Goal: Transaction & Acquisition: Purchase product/service

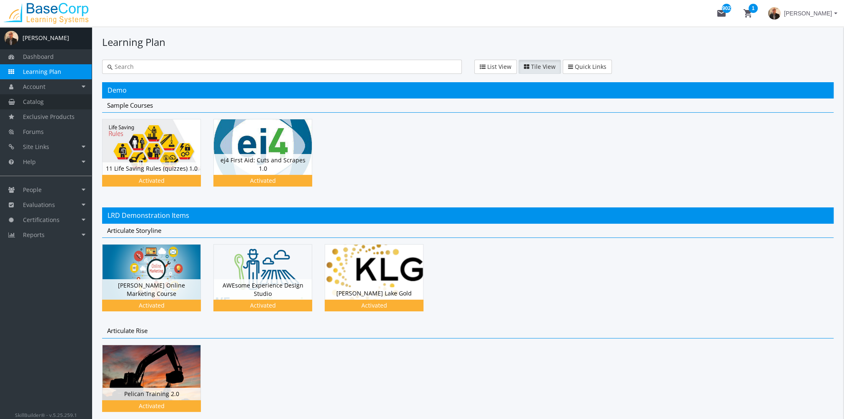
click at [39, 103] on span "Catalog" at bounding box center [33, 102] width 21 height 8
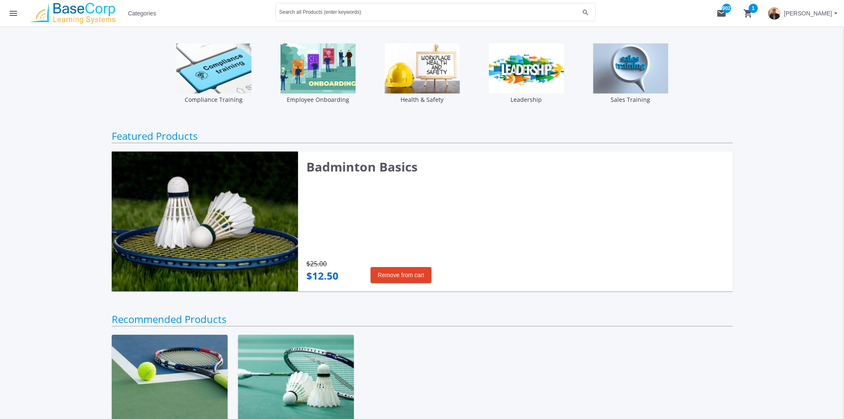
click at [744, 13] on mat-icon "shopping_cart 1" at bounding box center [749, 13] width 10 height 10
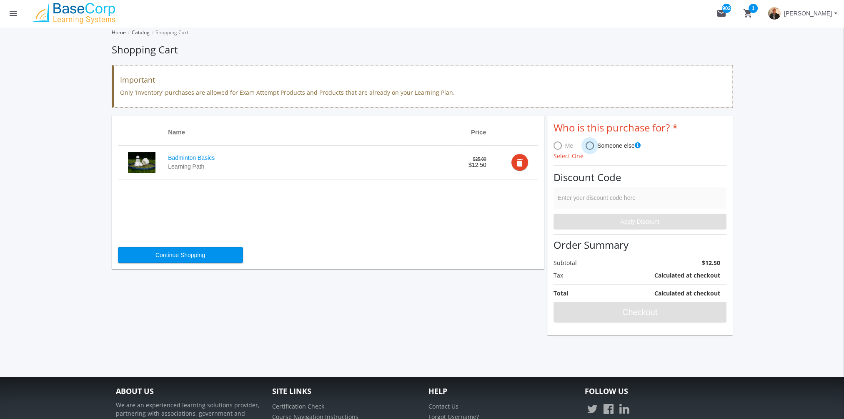
click at [589, 146] on span at bounding box center [590, 145] width 8 height 8
click at [589, 146] on input "Someone else" at bounding box center [590, 147] width 8 height 8
radio input "true"
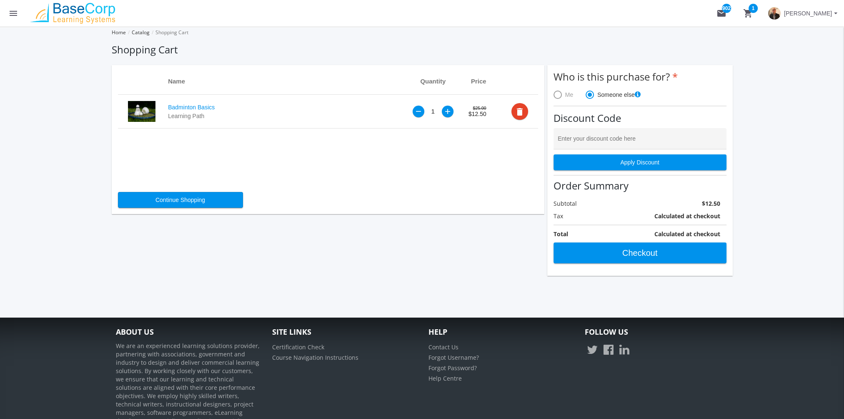
click at [447, 112] on div "+" at bounding box center [448, 111] width 6 height 7
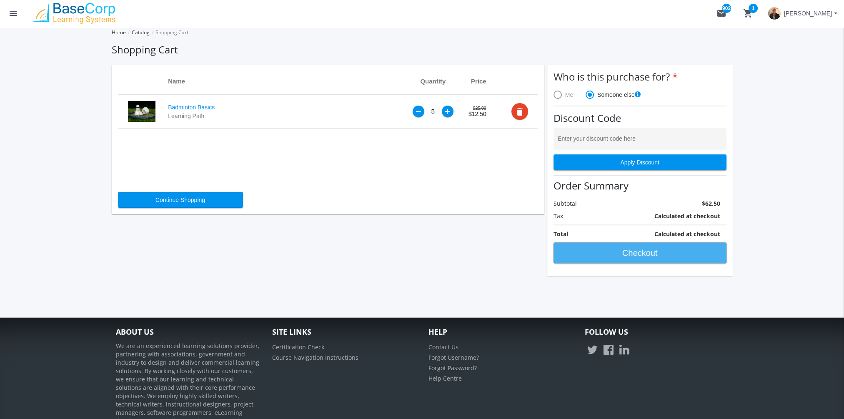
click at [631, 252] on span "Checkout" at bounding box center [640, 252] width 159 height 15
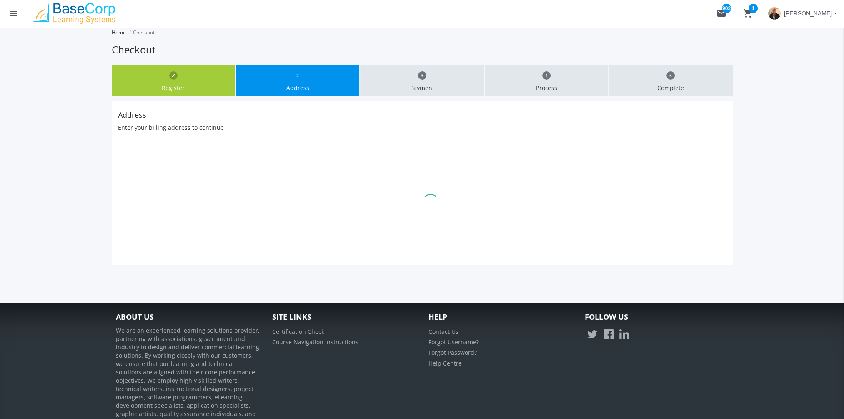
type input "T6W4R6"
select select "1"
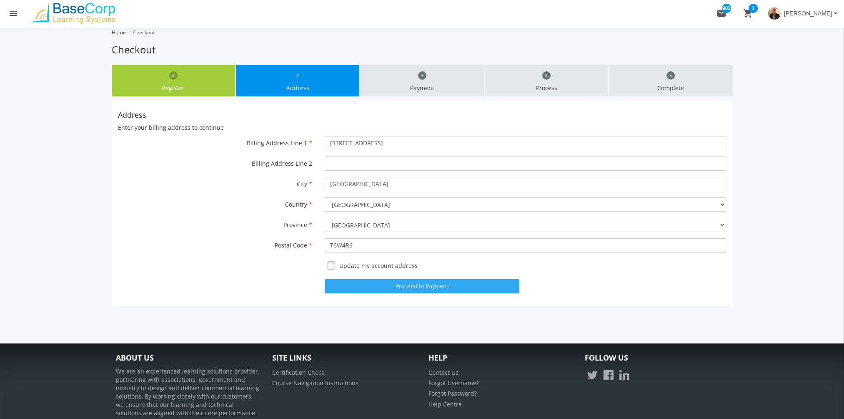
click at [415, 285] on button "Proceed to Payment" at bounding box center [422, 286] width 195 height 14
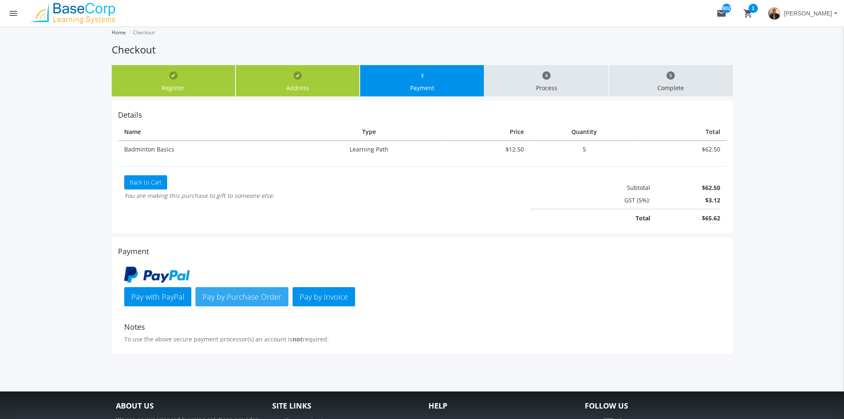
click at [264, 295] on span "Pay by Purchase Order" at bounding box center [242, 296] width 79 height 10
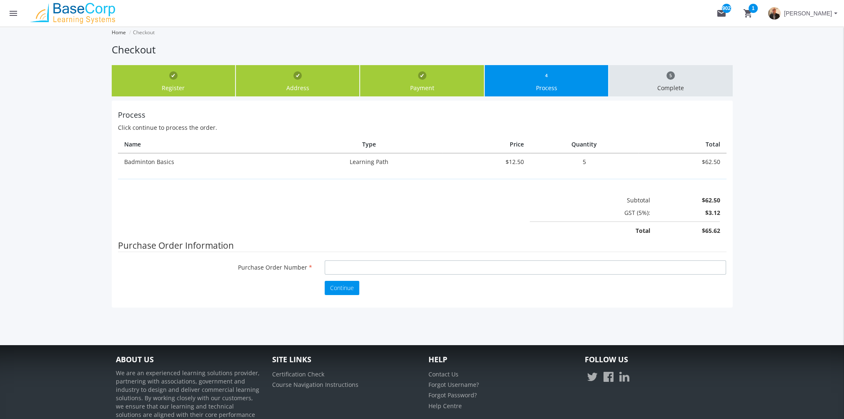
click at [367, 266] on input "Purchase Order Number" at bounding box center [526, 267] width 402 height 14
type input "sfds"
click at [342, 290] on span "Continue" at bounding box center [342, 288] width 24 height 8
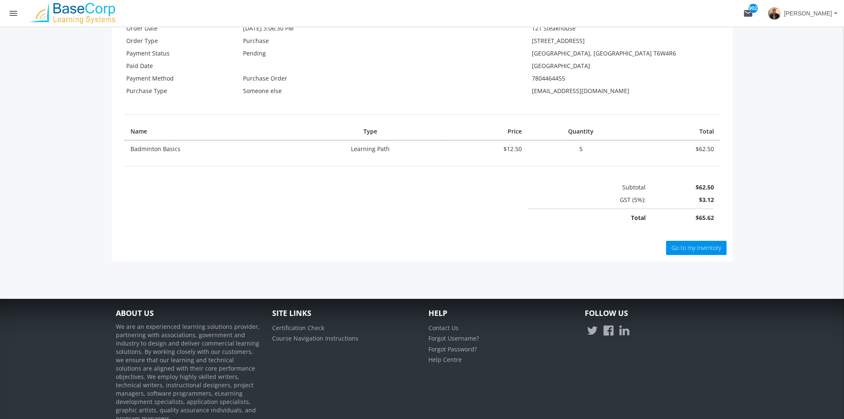
scroll to position [245, 0]
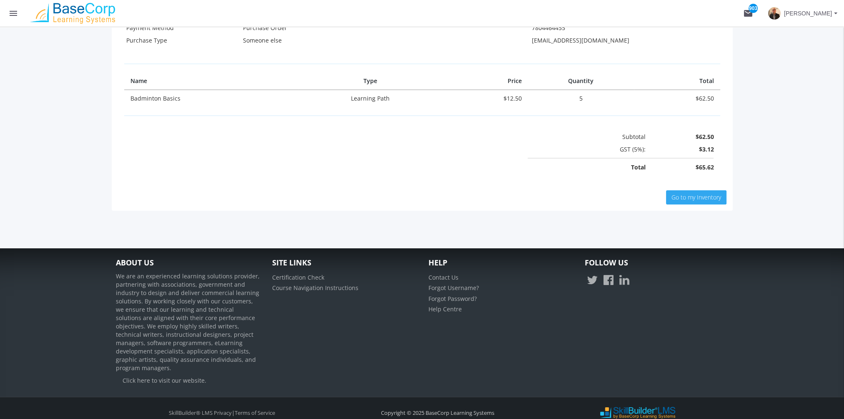
click at [710, 201] on link "Go to my Inventory" at bounding box center [696, 197] width 60 height 14
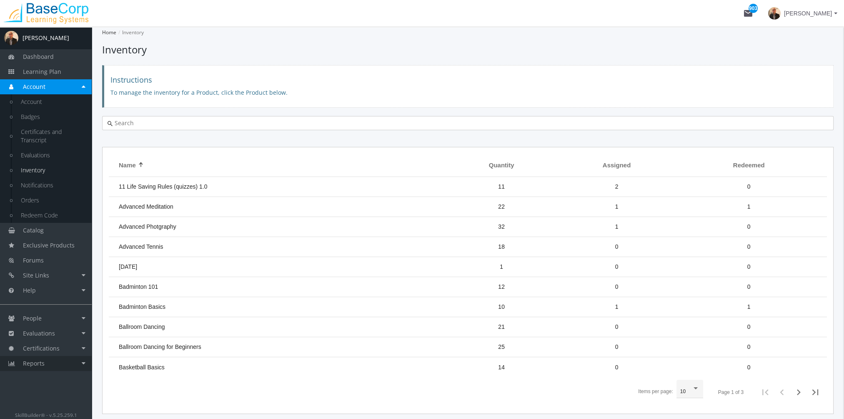
click at [62, 365] on link "Reports" at bounding box center [46, 363] width 92 height 15
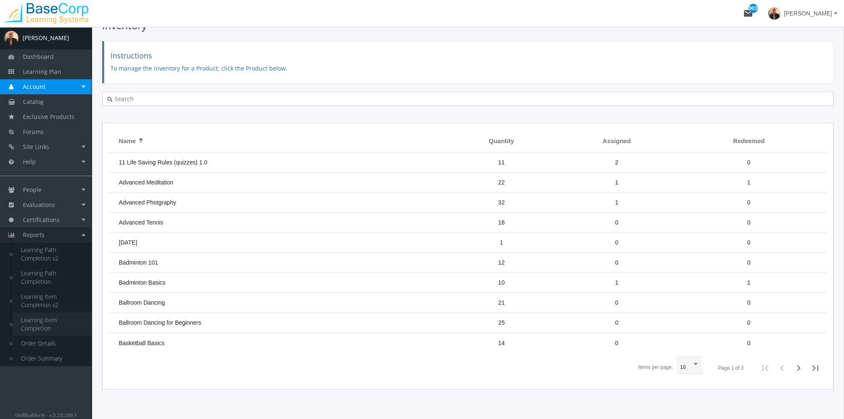
scroll to position [45, 0]
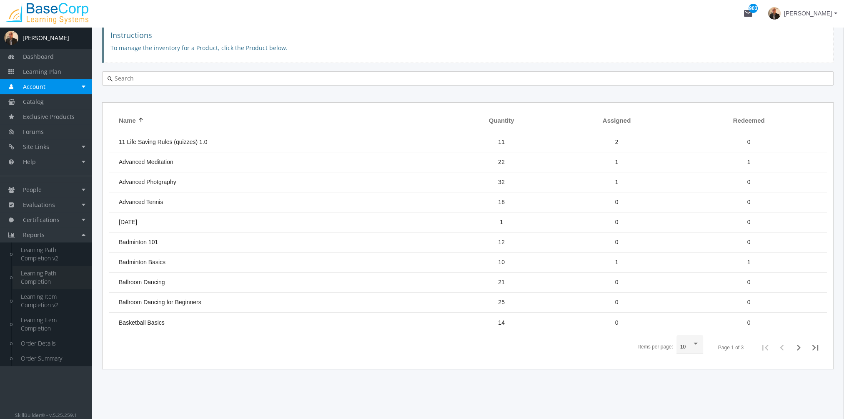
click at [49, 275] on link "Learning Path Completion" at bounding box center [52, 277] width 79 height 23
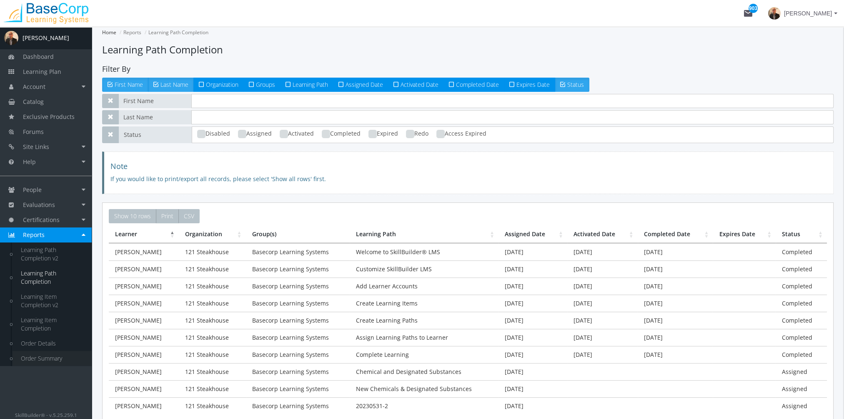
click at [34, 355] on link "Order Summary" at bounding box center [52, 358] width 79 height 15
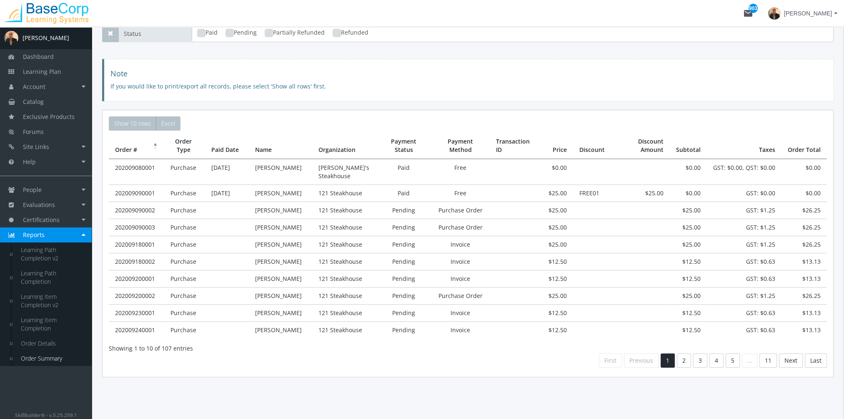
scroll to position [74, 0]
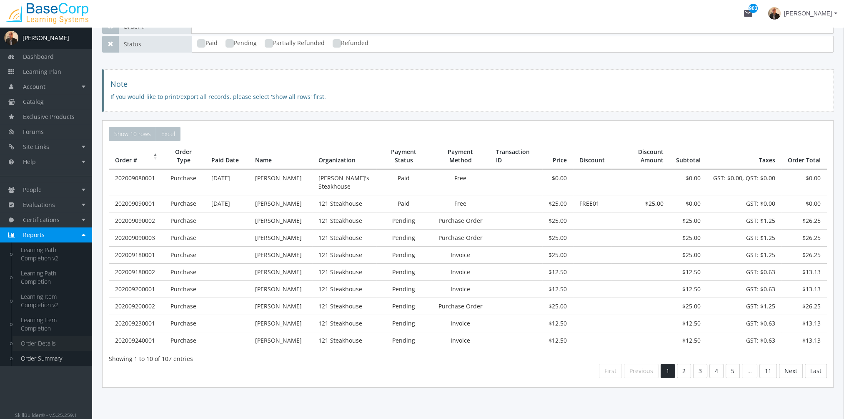
click at [45, 343] on link "Order Details" at bounding box center [52, 343] width 79 height 15
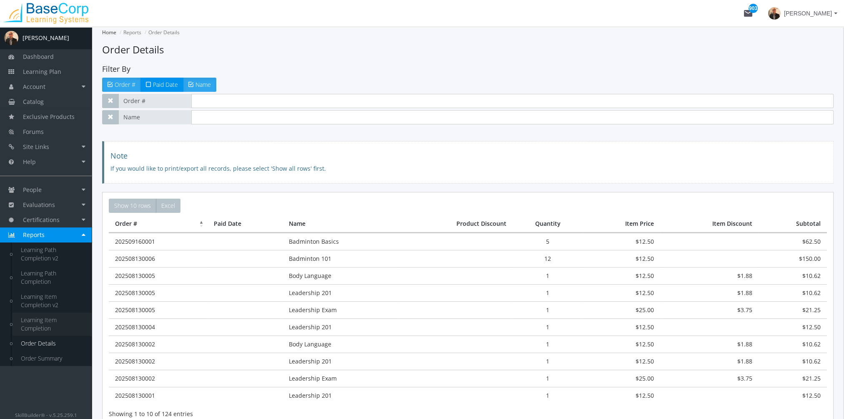
click at [42, 323] on link "Learning Item Completion" at bounding box center [52, 323] width 79 height 23
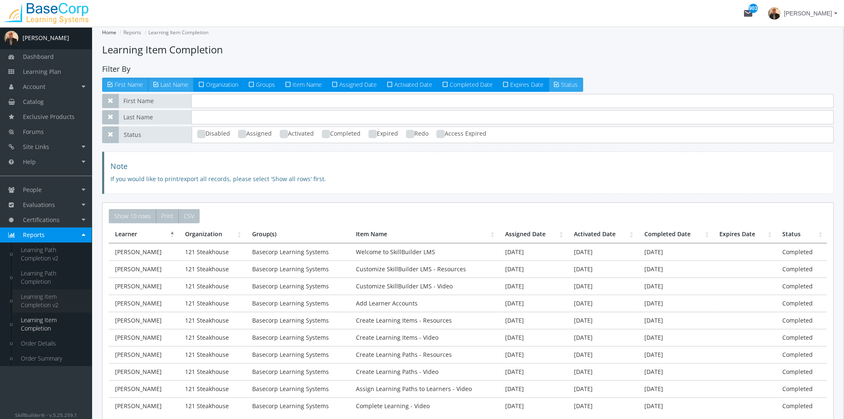
click at [45, 299] on link "Learning Item Completion v2" at bounding box center [52, 300] width 79 height 23
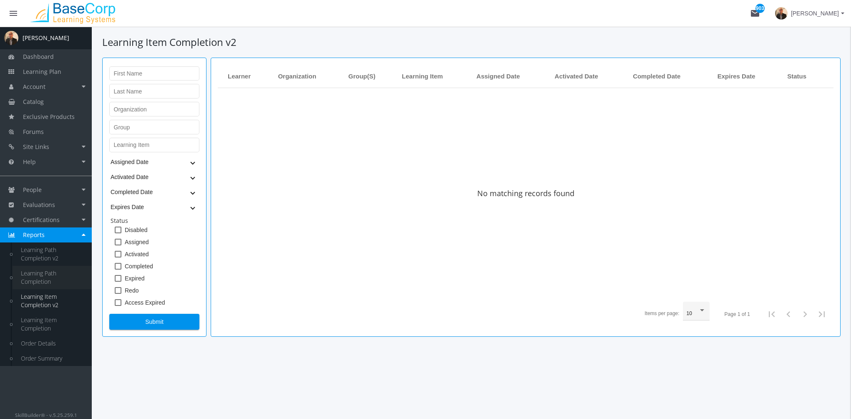
click at [38, 276] on div "A [PERSON_NAME] Dashboard Learning Plan Account Account Badges Certificates and…" at bounding box center [425, 223] width 851 height 392
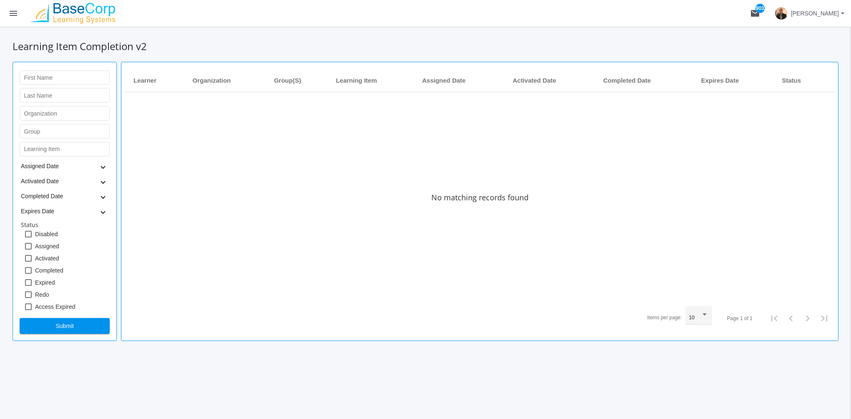
click at [12, 17] on mat-icon "menu" at bounding box center [13, 13] width 10 height 10
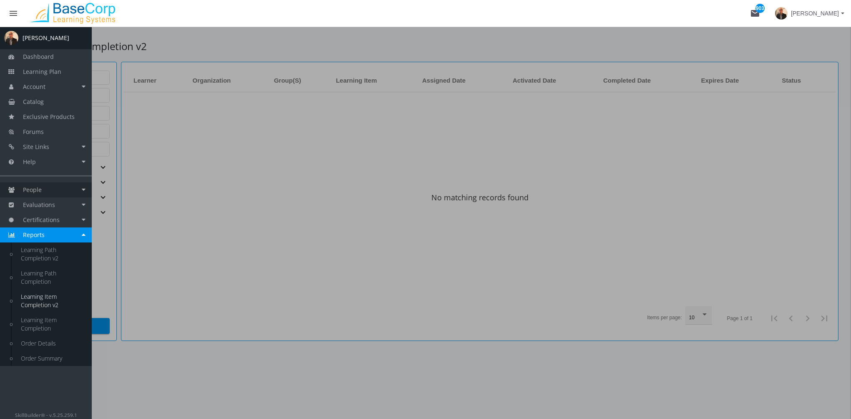
click at [52, 188] on link "People" at bounding box center [46, 189] width 92 height 15
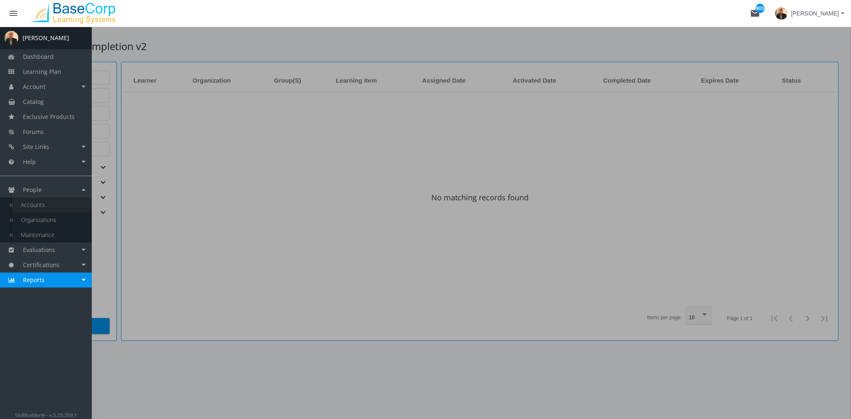
click at [59, 203] on link "Accounts" at bounding box center [52, 204] width 79 height 15
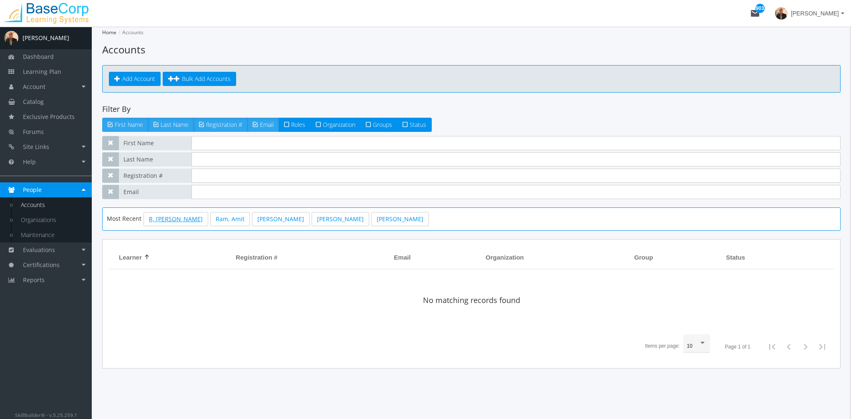
click at [157, 220] on link "R, [PERSON_NAME]" at bounding box center [175, 219] width 65 height 14
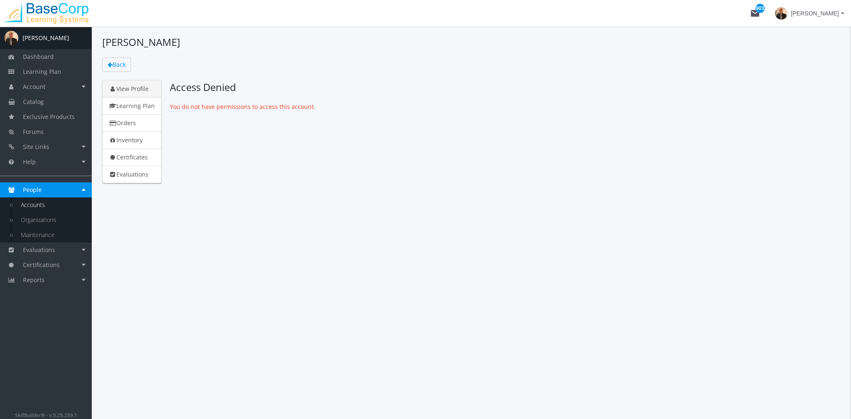
click at [811, 13] on span "[PERSON_NAME]" at bounding box center [815, 13] width 48 height 15
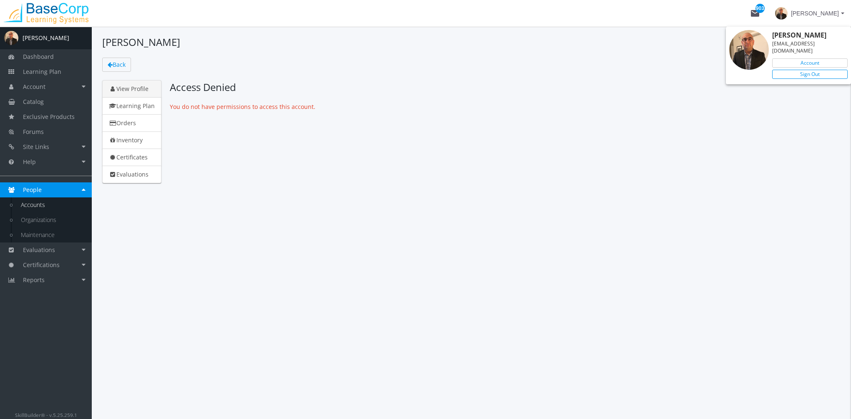
click at [804, 70] on link "Sign Out" at bounding box center [809, 74] width 75 height 9
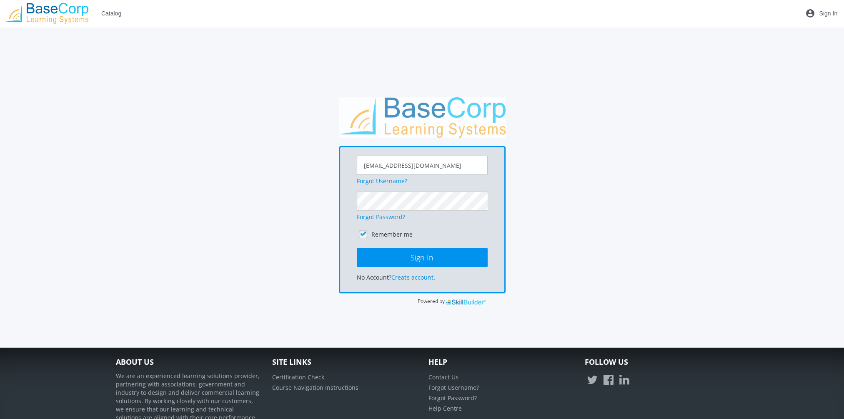
drag, startPoint x: 460, startPoint y: 166, endPoint x: 215, endPoint y: 171, distance: 244.4
click at [215, 171] on div "[EMAIL_ADDRESS][DOMAIN_NAME] Forgot Username? Forgot Password? Remember me Sign…" at bounding box center [422, 201] width 621 height 209
type input "[EMAIL_ADDRESS][DOMAIN_NAME]"
click at [357, 248] on button "Sign In" at bounding box center [422, 257] width 131 height 19
